Goal: Check status: Check status

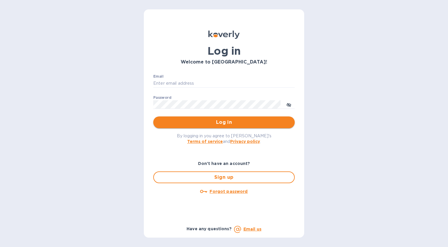
type input "[PERSON_NAME][EMAIL_ADDRESS][DOMAIN_NAME]"
click at [220, 122] on span "Log in" at bounding box center [224, 122] width 132 height 7
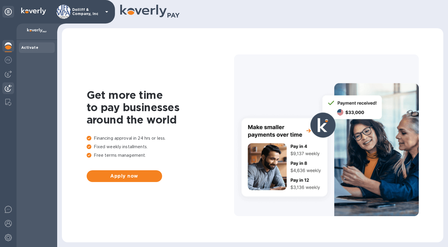
click at [6, 90] on img at bounding box center [8, 88] width 7 height 7
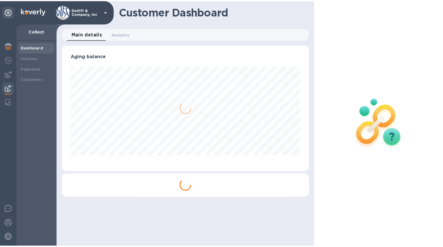
scroll to position [127, 250]
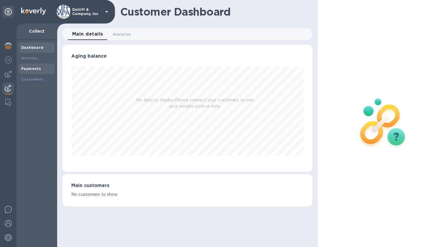
click at [24, 71] on div "Payments" at bounding box center [36, 69] width 31 height 6
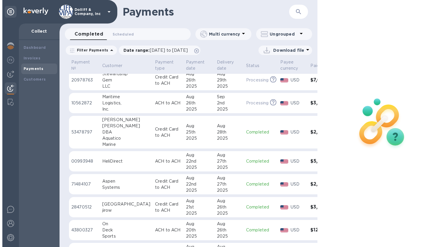
scroll to position [236, 0]
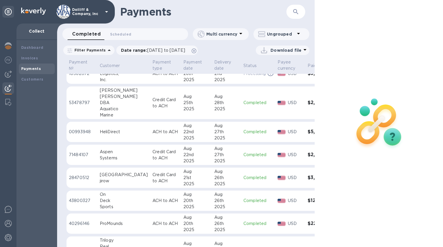
click at [241, 159] on td "Completed" at bounding box center [258, 155] width 34 height 21
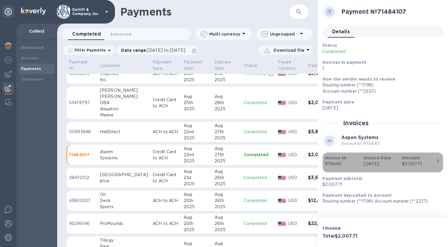
click at [422, 161] on div "$2,007.71" at bounding box center [419, 164] width 34 height 6
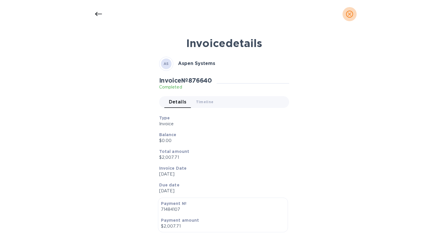
click at [350, 12] on icon "close" at bounding box center [349, 14] width 6 height 6
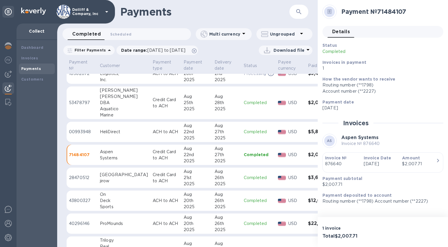
drag, startPoint x: 345, startPoint y: 87, endPoint x: 370, endPoint y: 67, distance: 31.6
click at [370, 67] on p "1" at bounding box center [380, 68] width 116 height 6
click at [6, 101] on img at bounding box center [8, 102] width 6 height 7
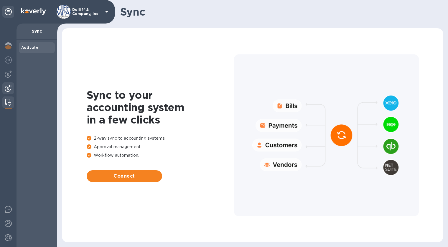
click at [8, 92] on div at bounding box center [8, 88] width 12 height 13
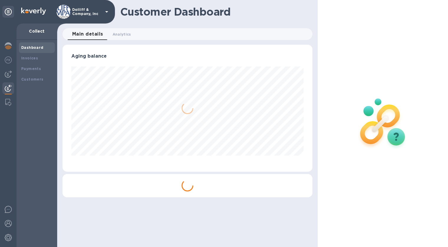
scroll to position [127, 250]
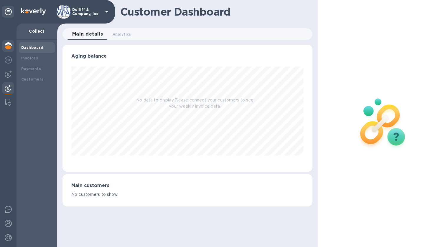
click at [7, 45] on img at bounding box center [8, 45] width 7 height 7
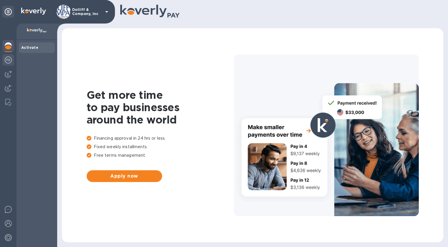
click at [7, 56] on div at bounding box center [8, 60] width 12 height 13
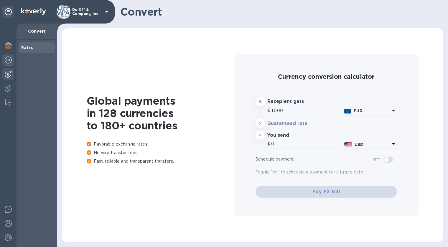
type input "1,172.85"
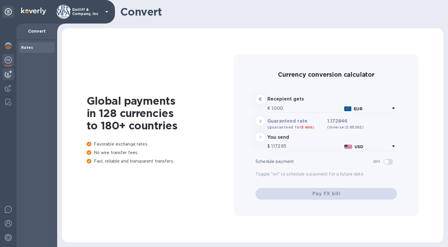
click at [11, 75] on img at bounding box center [8, 74] width 7 height 7
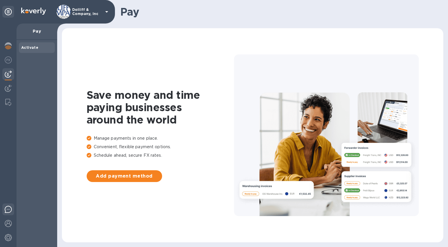
click at [8, 211] on img at bounding box center [8, 209] width 7 height 7
